Goal: Contribute content

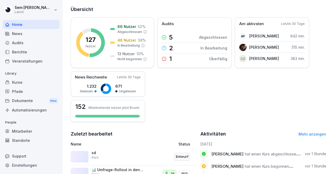
scroll to position [61, 0]
click at [20, 84] on div "Kurse" at bounding box center [31, 81] width 57 height 9
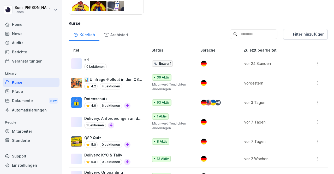
scroll to position [120, 0]
click at [126, 84] on div "4.2 4 Lektionen" at bounding box center [113, 86] width 59 height 6
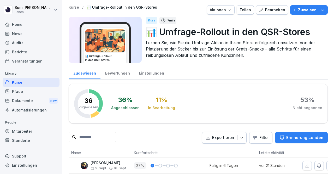
click at [267, 10] on div "Bearbeiten" at bounding box center [272, 10] width 26 height 6
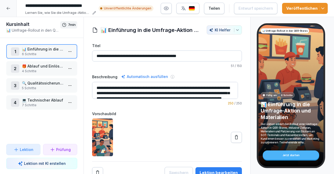
scroll to position [8, 0]
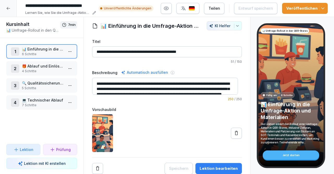
click at [52, 49] on p "📊 Einführung in die Umfrage-Aktion und Materialien" at bounding box center [43, 48] width 42 height 5
click at [212, 163] on button "Lektion bearbeiten" at bounding box center [218, 168] width 46 height 11
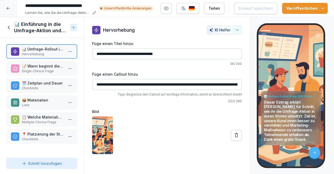
click at [56, 68] on p "📝 Wann beginnt die Umfrage-Aktion in den QSR-Stores?" at bounding box center [43, 65] width 42 height 5
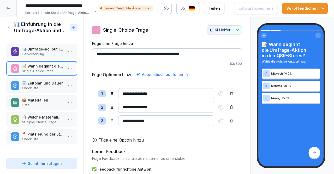
click at [146, 93] on input "**********" at bounding box center [166, 93] width 96 height 11
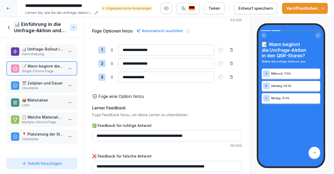
scroll to position [55, 0]
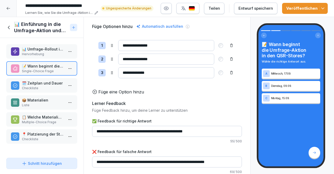
type input "**********"
click at [264, 7] on div "Entwurf speichern" at bounding box center [256, 8] width 34 height 6
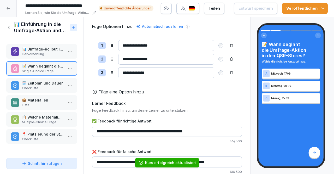
click at [299, 11] on button "Veröffentlichen" at bounding box center [305, 8] width 46 height 11
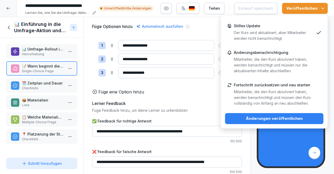
click at [284, 113] on button "Änderungen veröffentlichen" at bounding box center [274, 118] width 98 height 11
